Goal: Go to known website: Access a specific website the user already knows

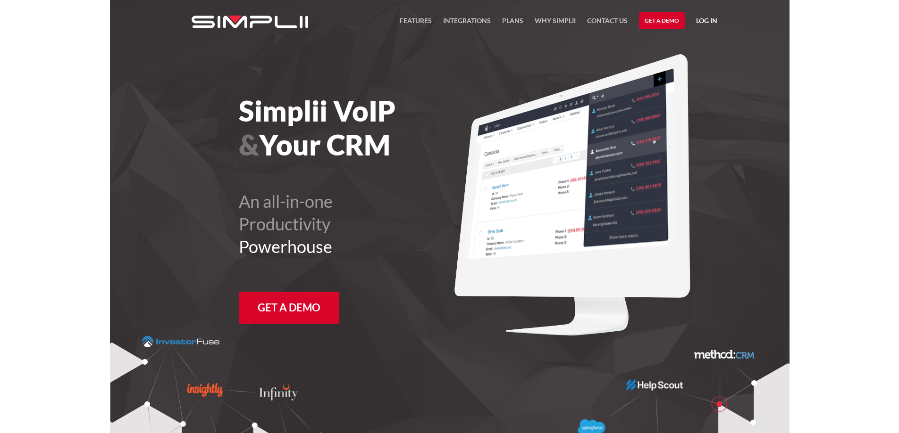
click at [710, 21] on link "Log in" at bounding box center [706, 22] width 21 height 14
click at [690, 47] on link "Manager Portal" at bounding box center [682, 49] width 60 height 15
click at [696, 19] on link "Log in" at bounding box center [706, 22] width 21 height 14
click at [688, 43] on link "Manager Portal" at bounding box center [682, 49] width 60 height 15
